Goal: Information Seeking & Learning: Check status

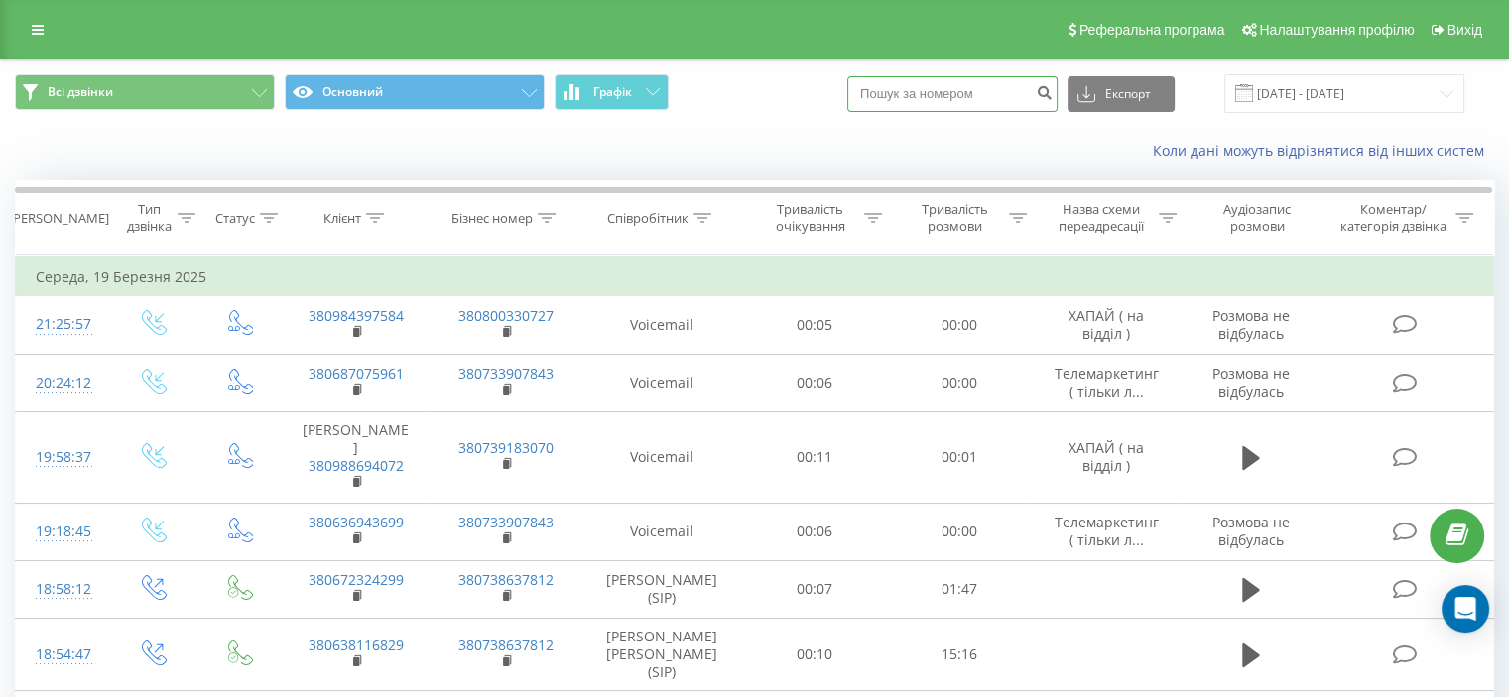
click at [992, 92] on input at bounding box center [952, 94] width 210 height 36
paste input "380638495235"
type input "380638495235"
click at [1053, 92] on icon "submit" at bounding box center [1044, 90] width 17 height 12
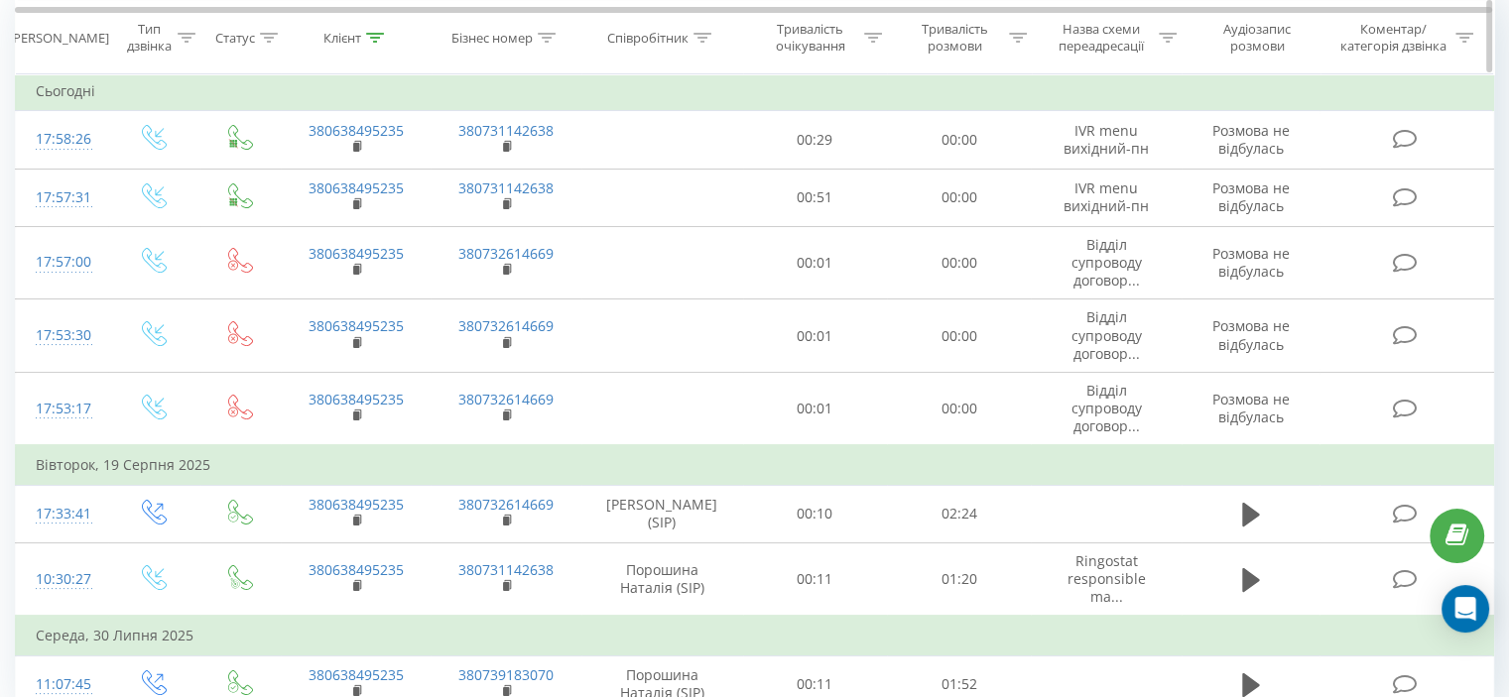
scroll to position [273, 0]
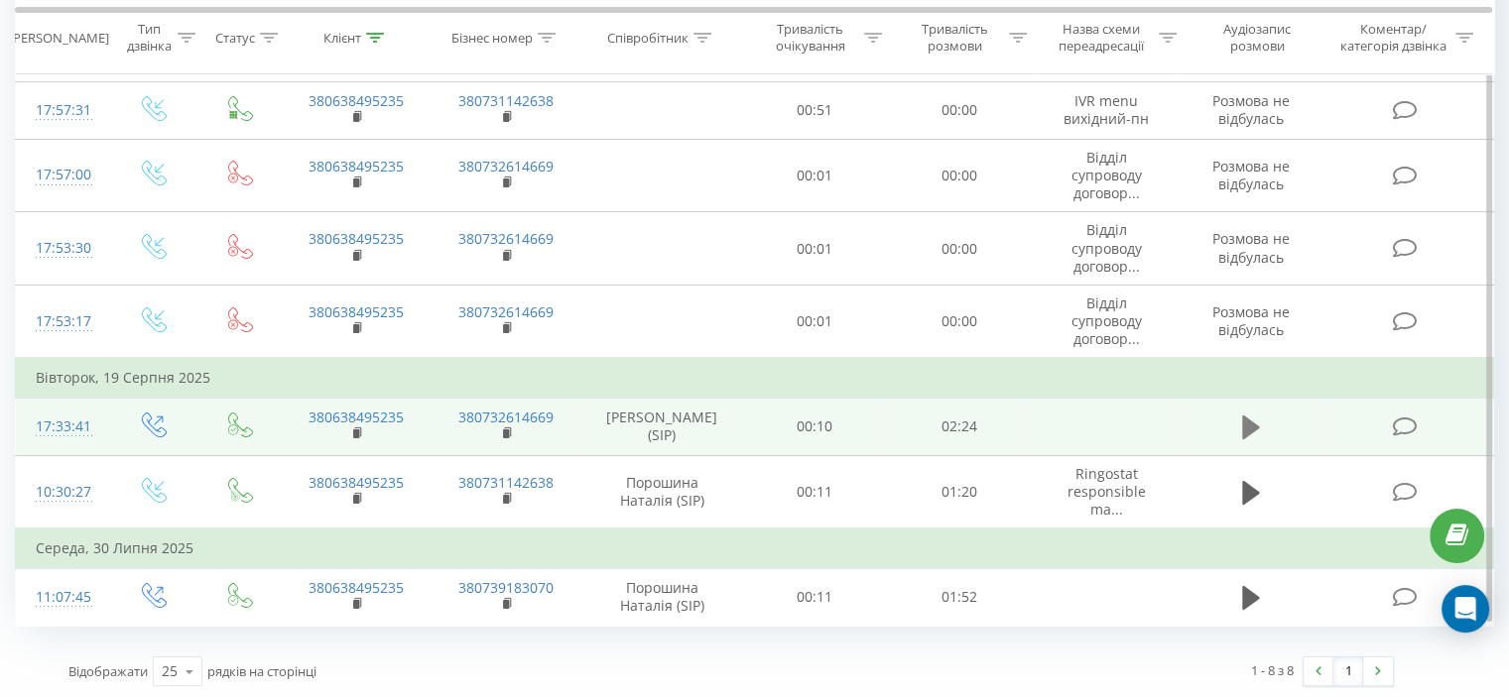
click at [1251, 424] on icon at bounding box center [1251, 428] width 18 height 24
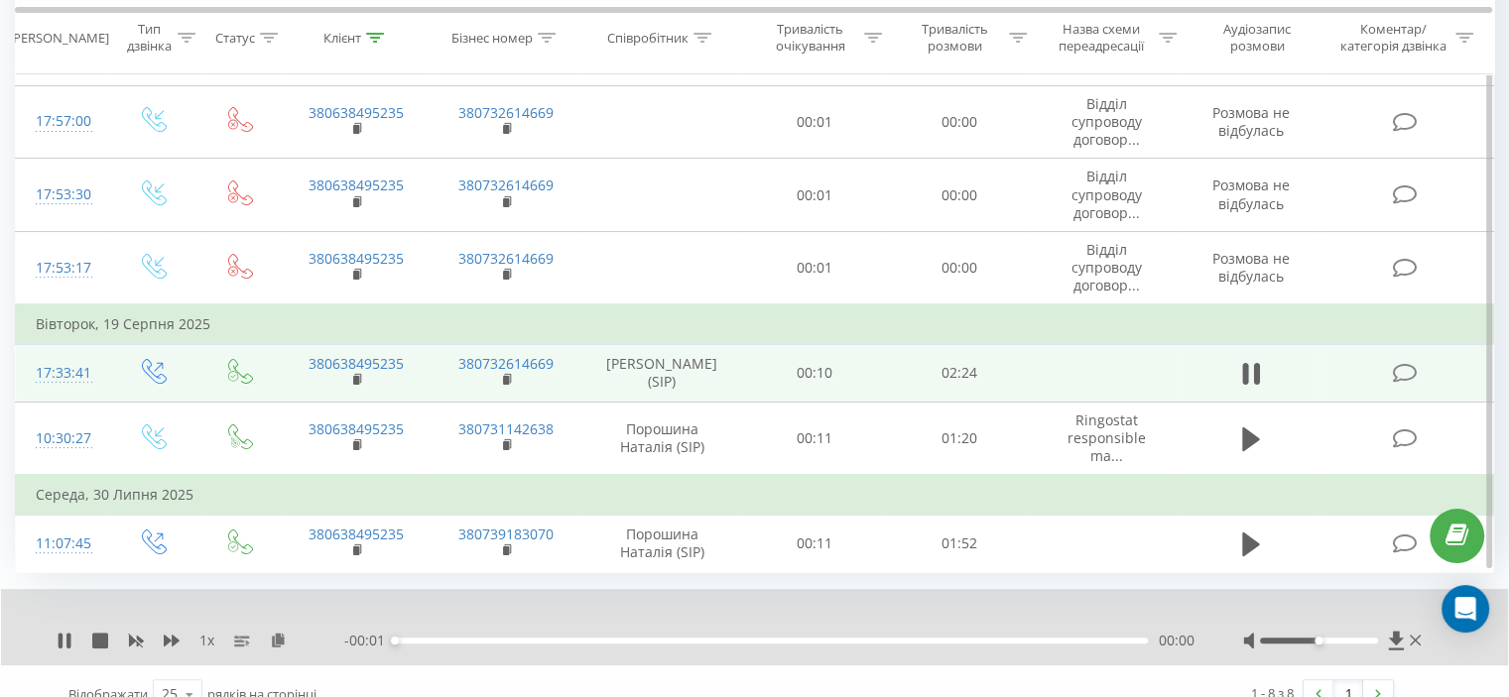
scroll to position [349, 0]
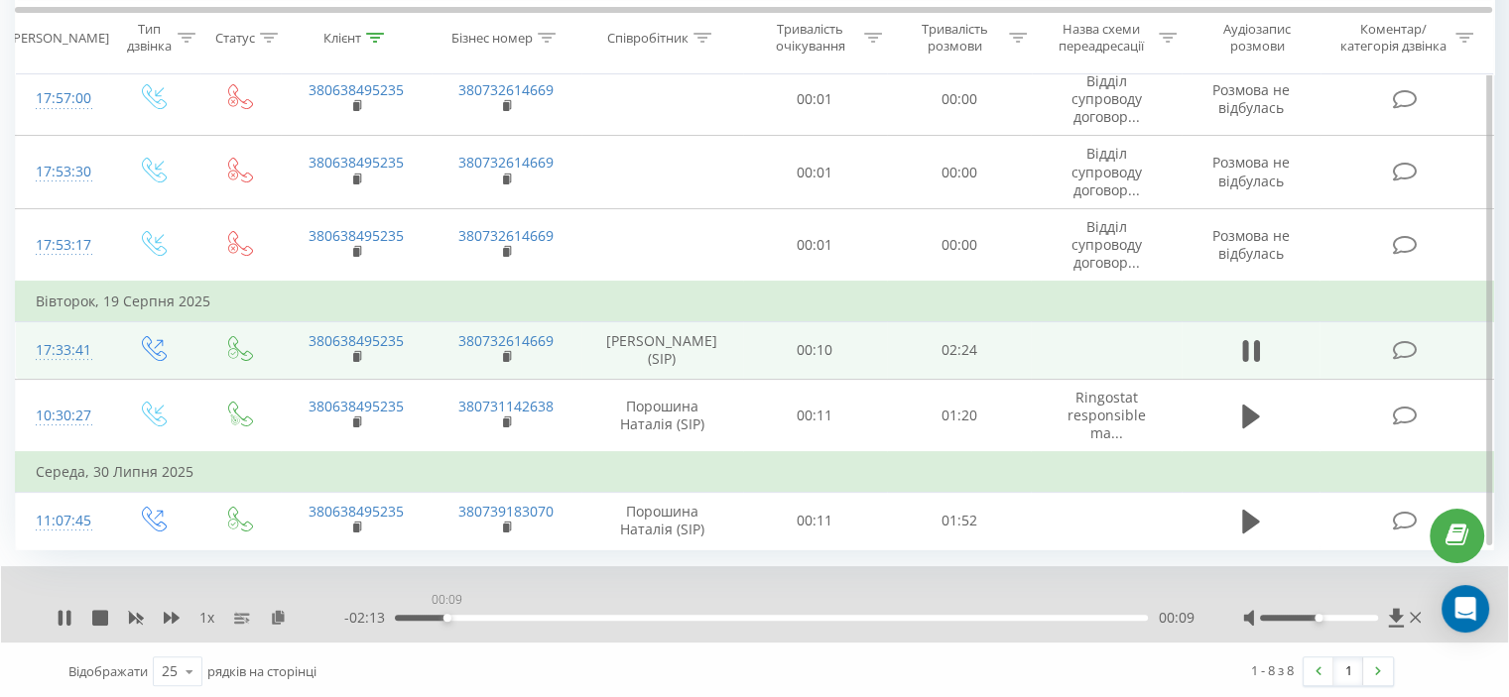
click at [446, 615] on div "00:09" at bounding box center [771, 618] width 753 height 6
click at [544, 617] on div "00:14" at bounding box center [771, 618] width 753 height 6
click at [619, 615] on div "00:42" at bounding box center [771, 618] width 753 height 6
click at [675, 615] on div "00:53" at bounding box center [771, 618] width 753 height 6
click at [772, 615] on div "01:11" at bounding box center [771, 618] width 753 height 6
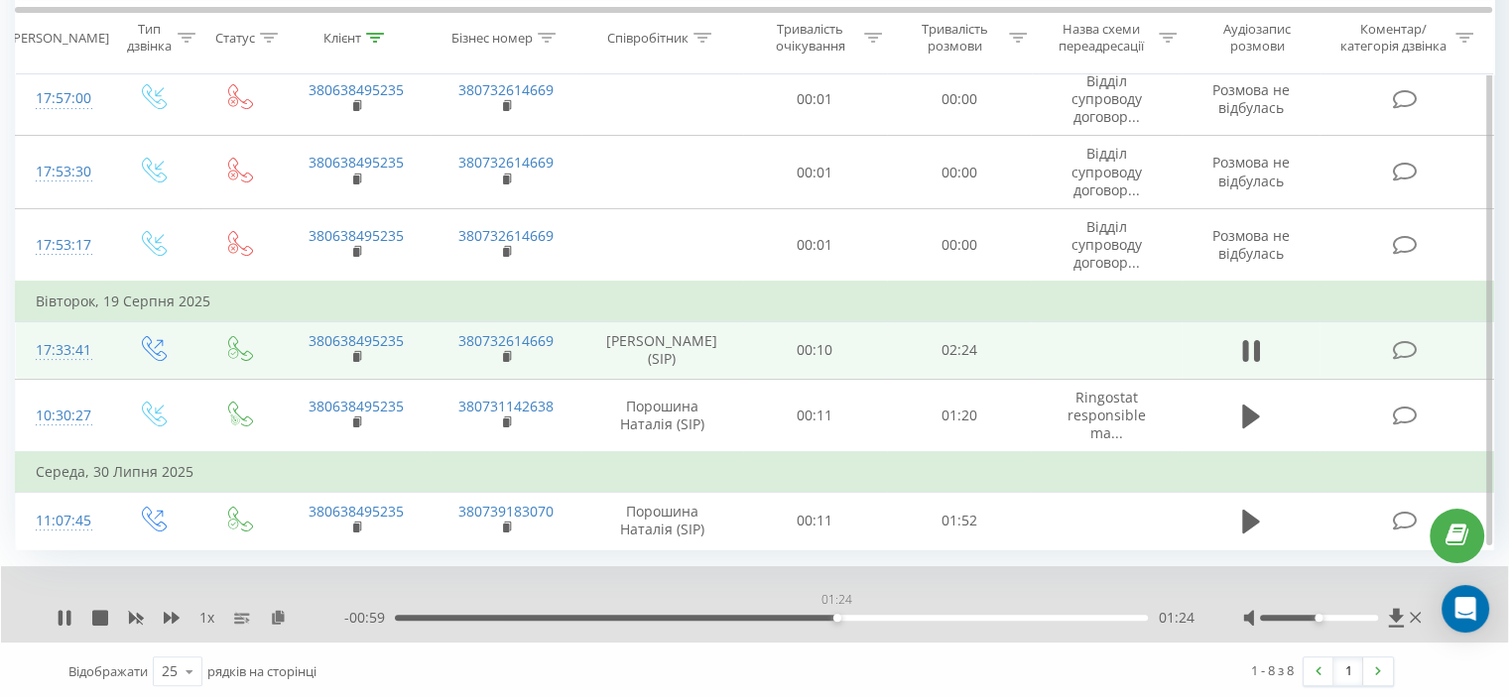
click at [836, 615] on div "01:24" at bounding box center [771, 618] width 753 height 6
click at [454, 615] on div "01:25" at bounding box center [771, 618] width 753 height 6
click at [488, 615] on div "00:17" at bounding box center [771, 618] width 753 height 6
click at [567, 615] on div "00:27" at bounding box center [771, 618] width 753 height 6
click at [966, 617] on div "00:35" at bounding box center [771, 618] width 753 height 6
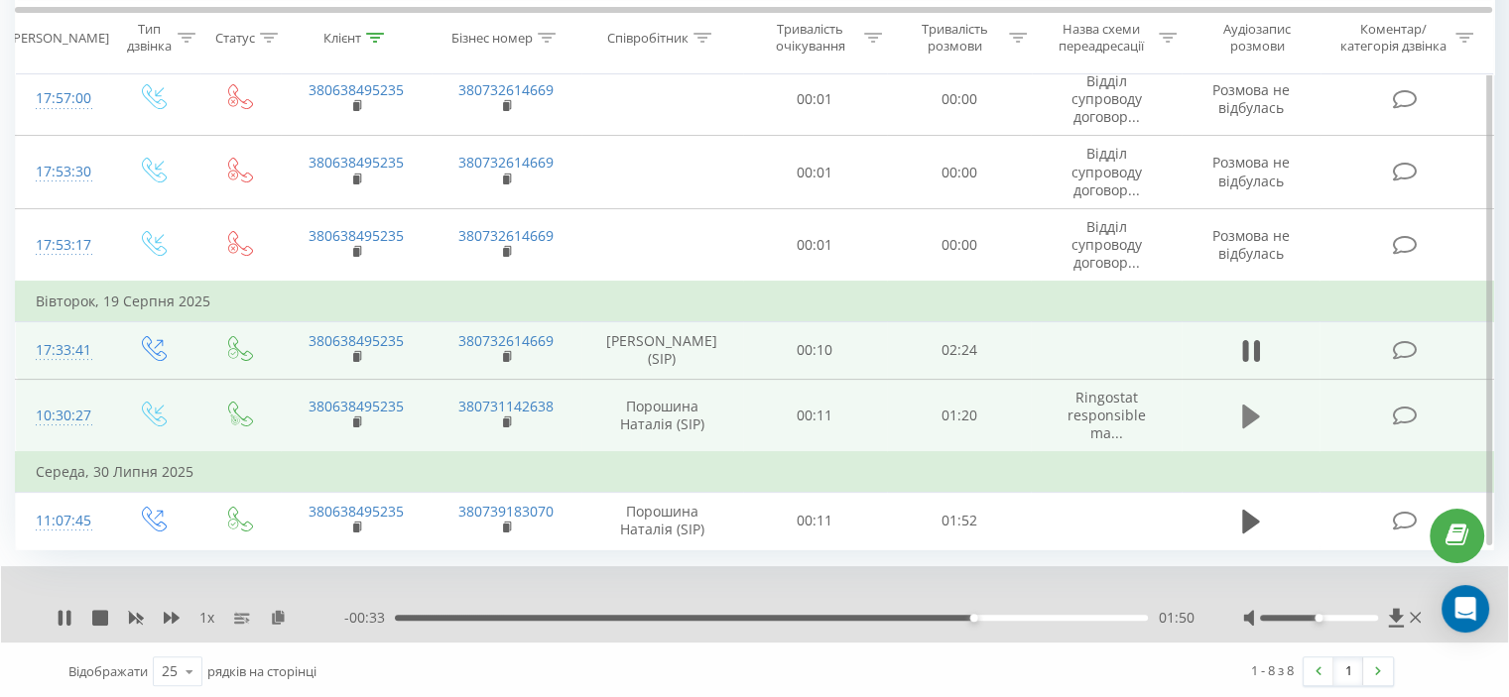
click at [1246, 417] on icon at bounding box center [1251, 417] width 18 height 24
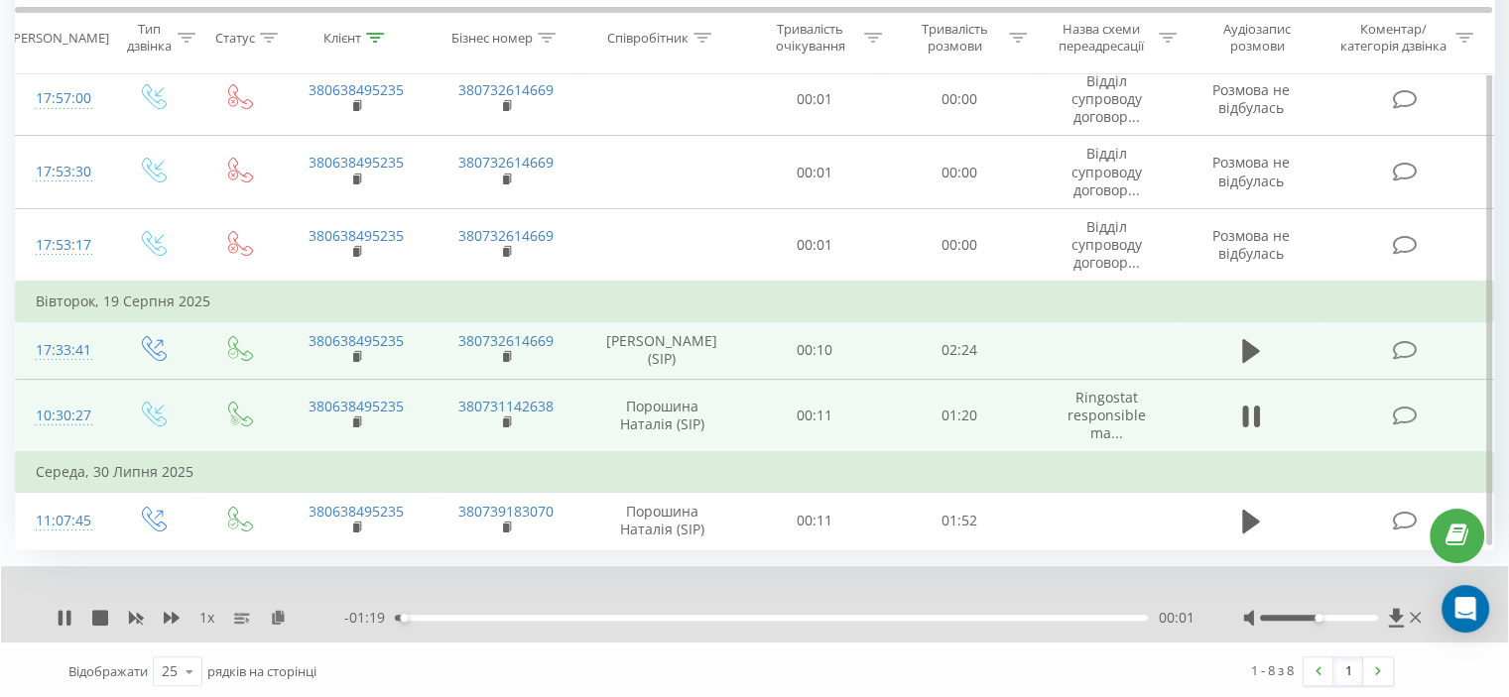
click at [526, 609] on div "- 01:19 00:01 00:01" at bounding box center [768, 618] width 849 height 20
click at [60, 613] on icon at bounding box center [61, 618] width 4 height 16
click at [67, 614] on icon at bounding box center [65, 618] width 12 height 16
click at [62, 619] on icon at bounding box center [61, 618] width 4 height 16
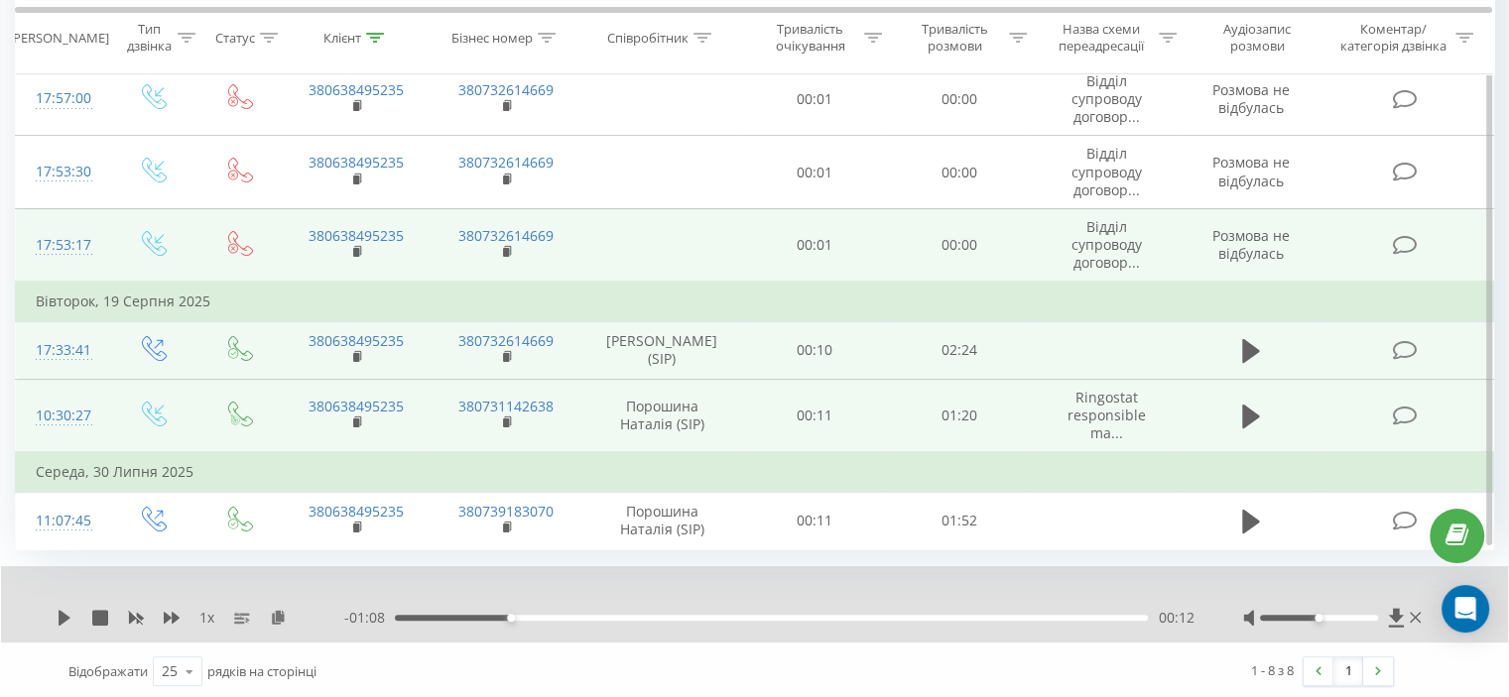
scroll to position [0, 0]
